Goal: Task Accomplishment & Management: Use online tool/utility

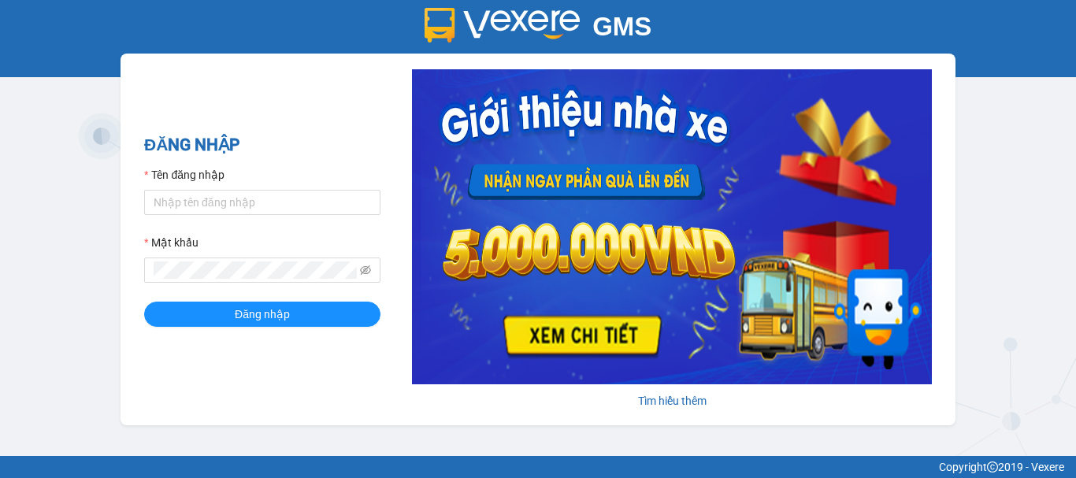
click at [213, 217] on form "Tên đăng nhập Mật khẩu Đăng nhập" at bounding box center [262, 246] width 236 height 161
click at [213, 208] on input "Tên đăng nhập" at bounding box center [262, 202] width 236 height 25
type input "thanhthanh.khanhphong"
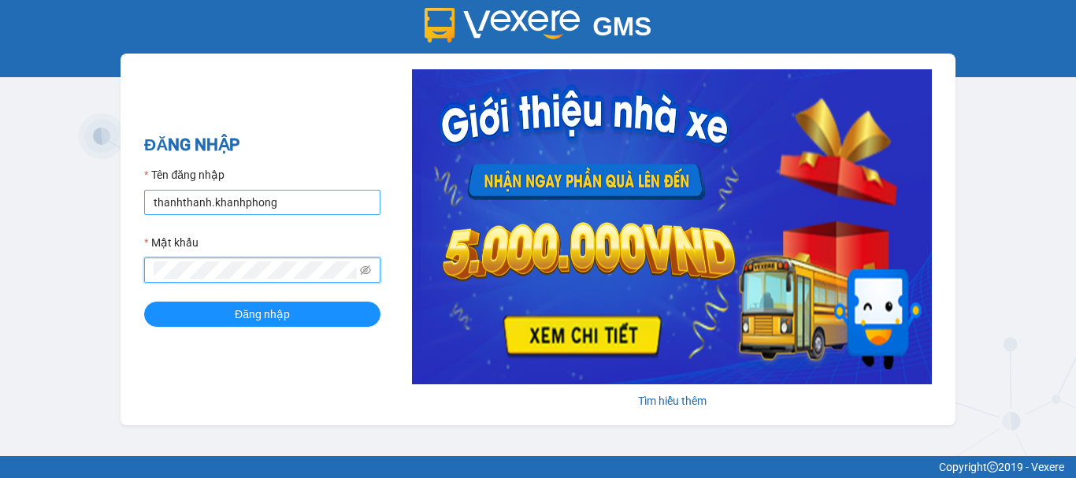
click at [144, 302] on button "Đăng nhập" at bounding box center [262, 314] width 236 height 25
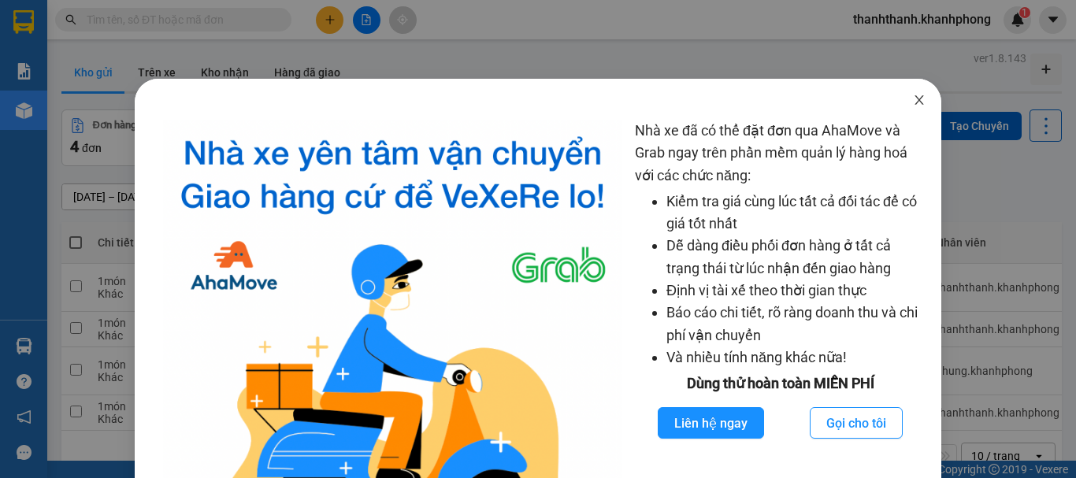
click at [915, 98] on icon "close" at bounding box center [919, 99] width 9 height 9
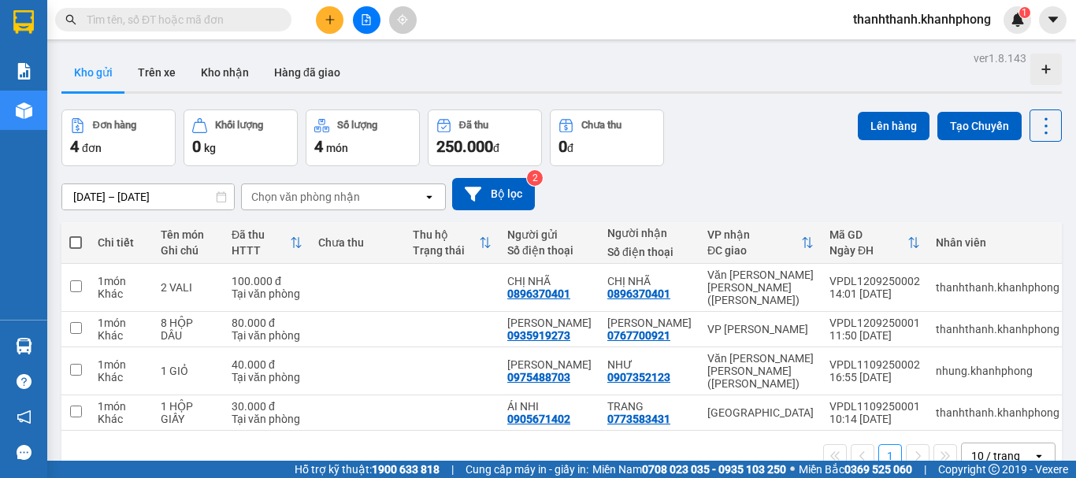
click at [329, 30] on button at bounding box center [330, 20] width 28 height 28
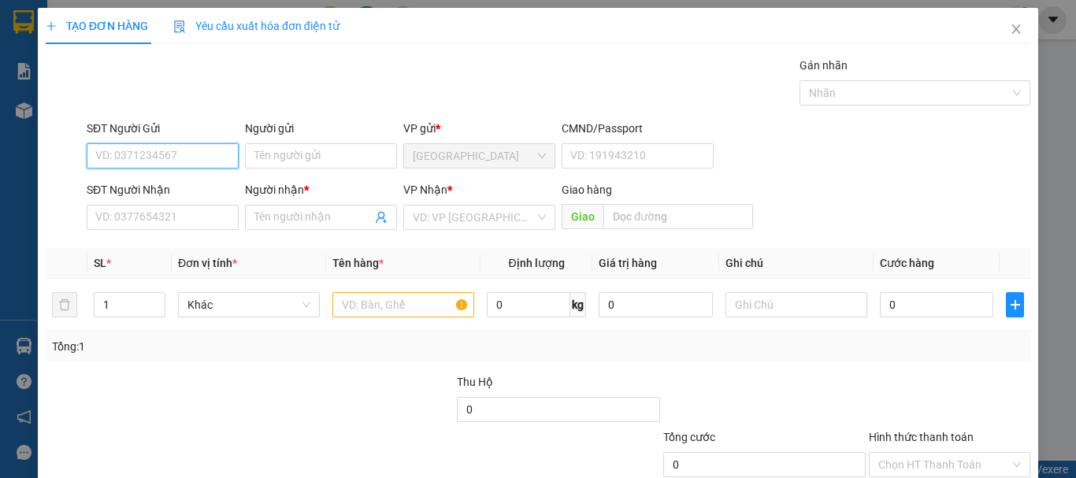
type input "1"
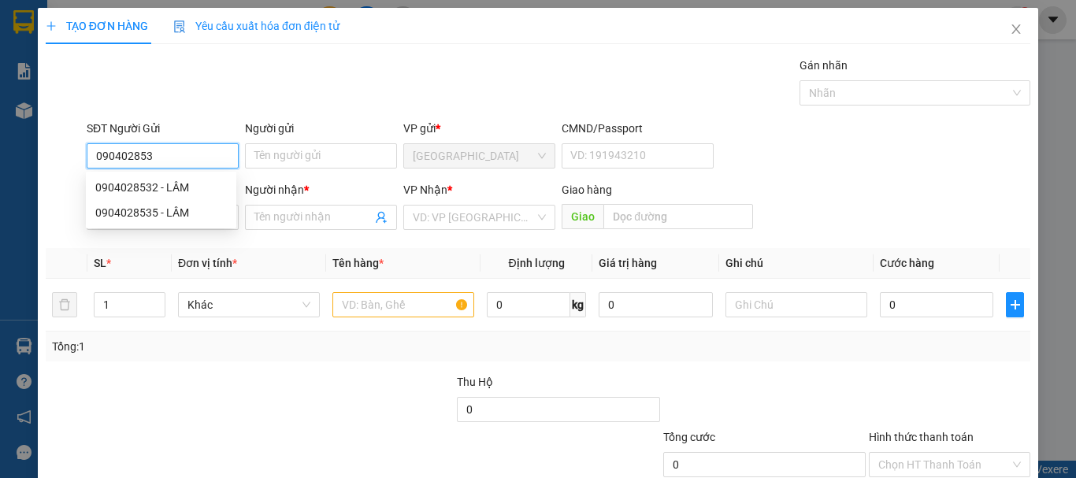
type input "0904028532"
click at [234, 187] on div "0904028532 - LÂM" at bounding box center [161, 187] width 150 height 25
type input "LÂM"
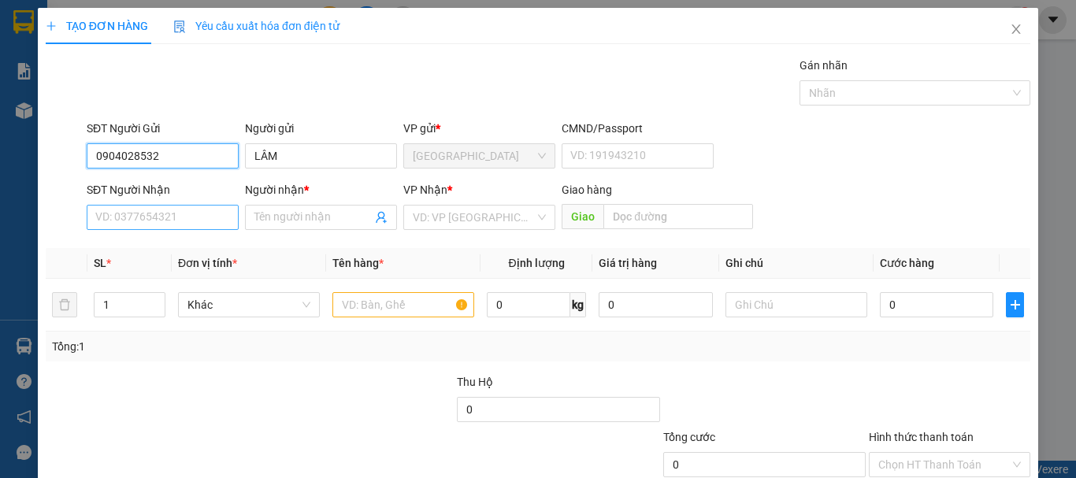
type input "0904028532"
click at [158, 217] on input "SĐT Người Nhận" at bounding box center [163, 217] width 152 height 25
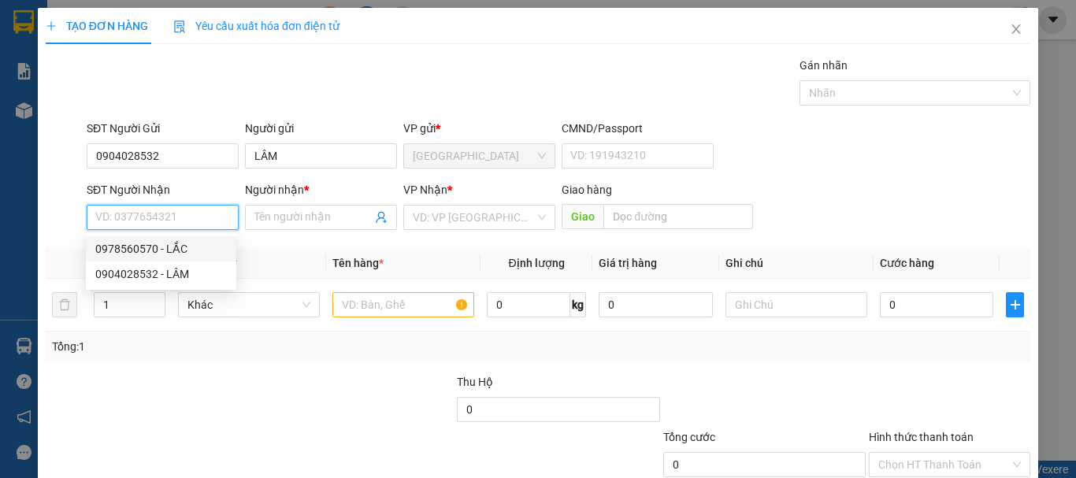
click at [185, 253] on div "0978560570 - LẮC" at bounding box center [161, 248] width 132 height 17
type input "0978560570"
type input "LẮC"
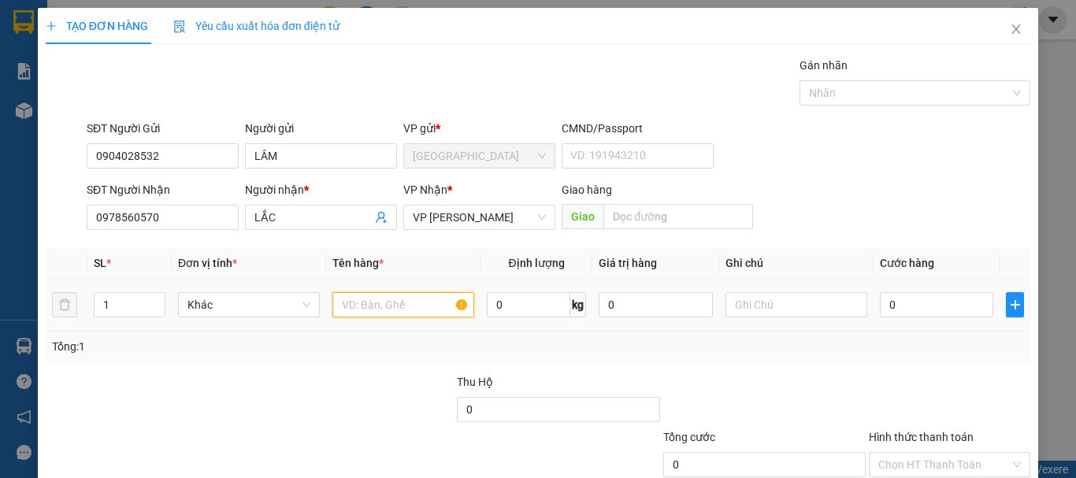
click at [345, 309] on input "text" at bounding box center [403, 304] width 142 height 25
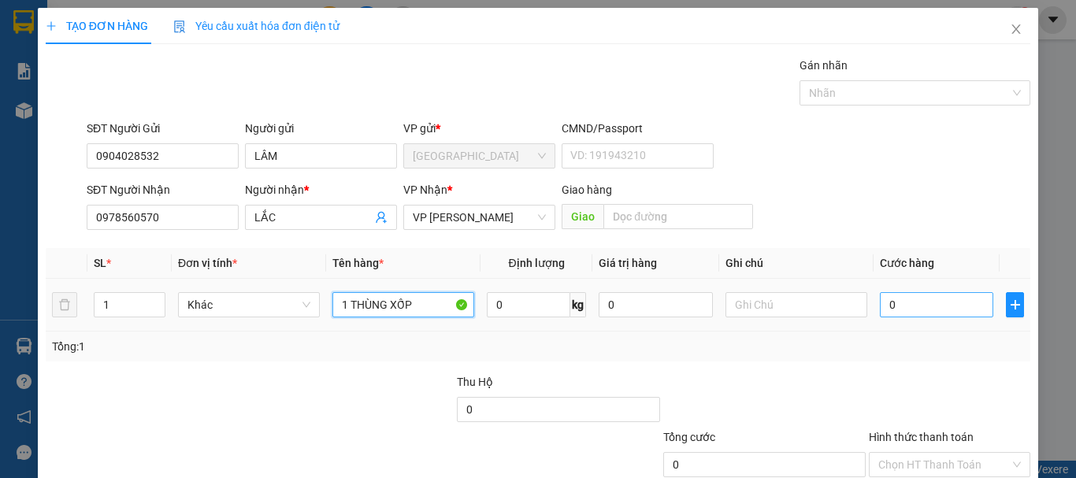
type input "1 THÙNG XỐP"
click at [916, 306] on input "0" at bounding box center [936, 304] width 113 height 25
type input "5"
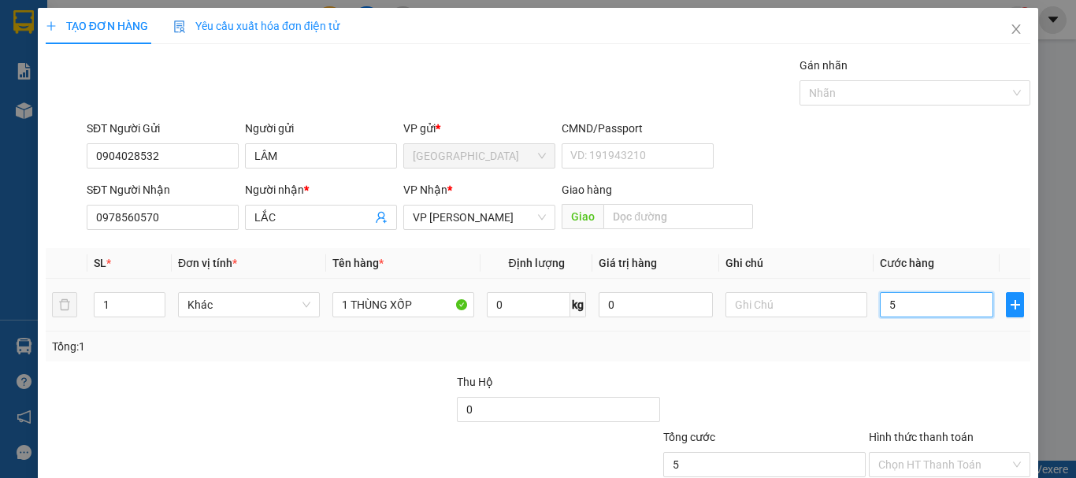
type input "50"
type input "500"
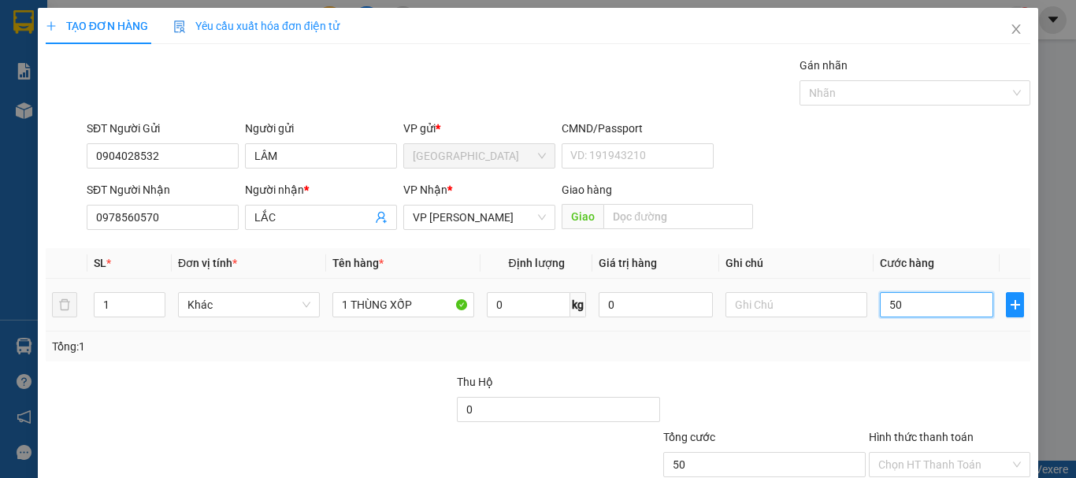
type input "500"
type input "5.000"
type input "50.000"
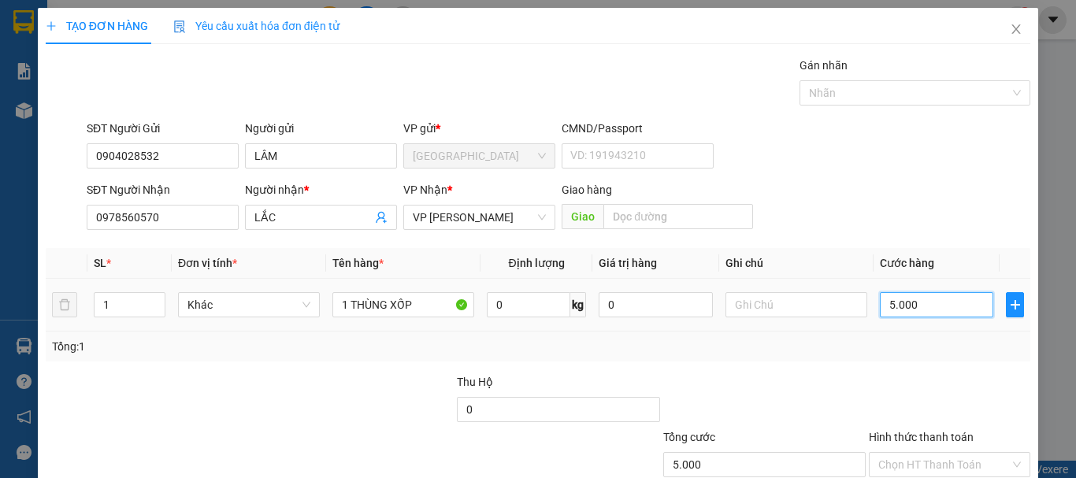
type input "50.000"
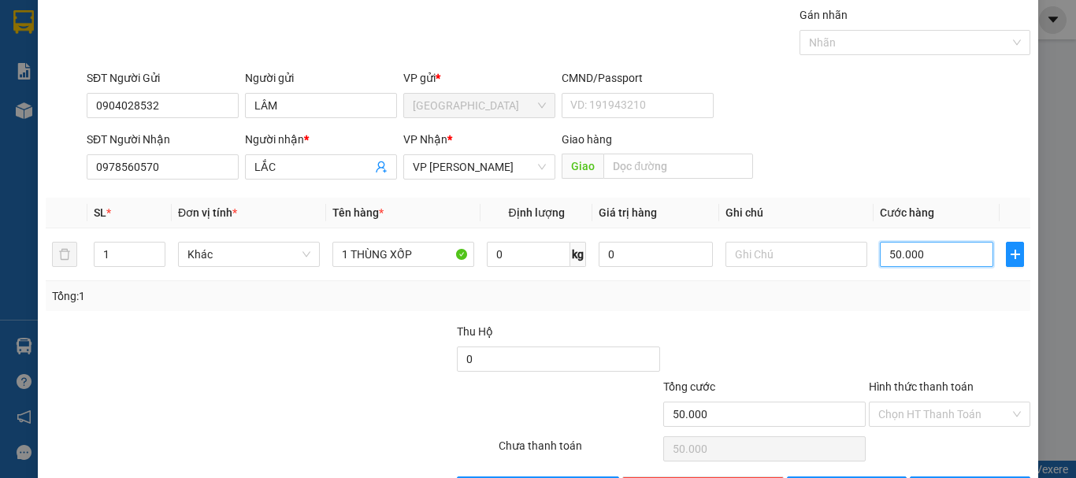
scroll to position [79, 0]
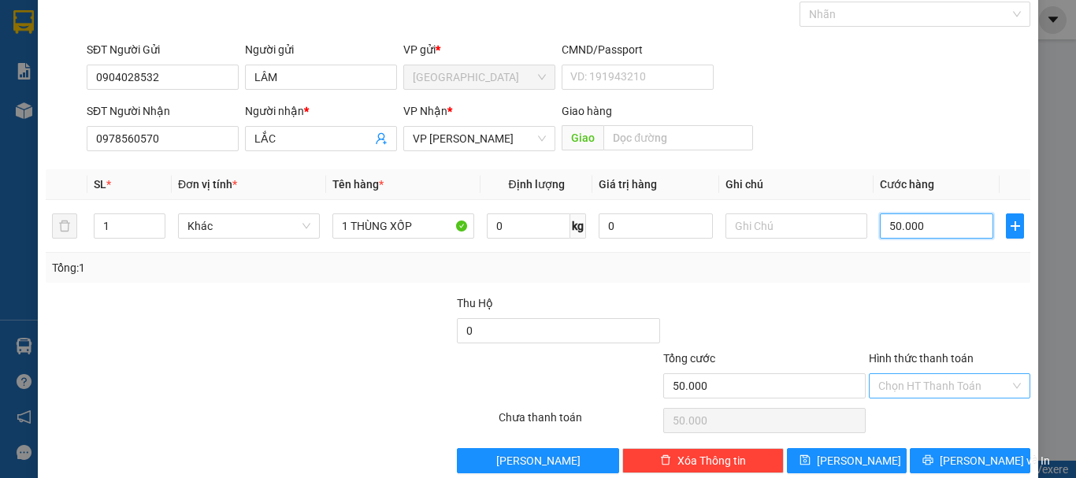
type input "50.000"
click at [885, 375] on input "Hình thức thanh toán" at bounding box center [944, 386] width 132 height 24
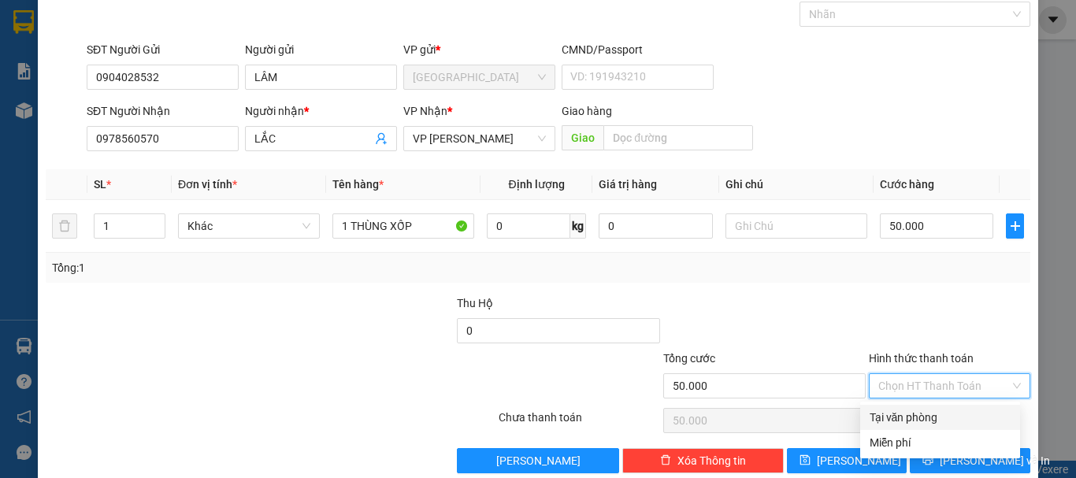
click at [891, 415] on div "Tại văn phòng" at bounding box center [940, 417] width 141 height 17
type input "0"
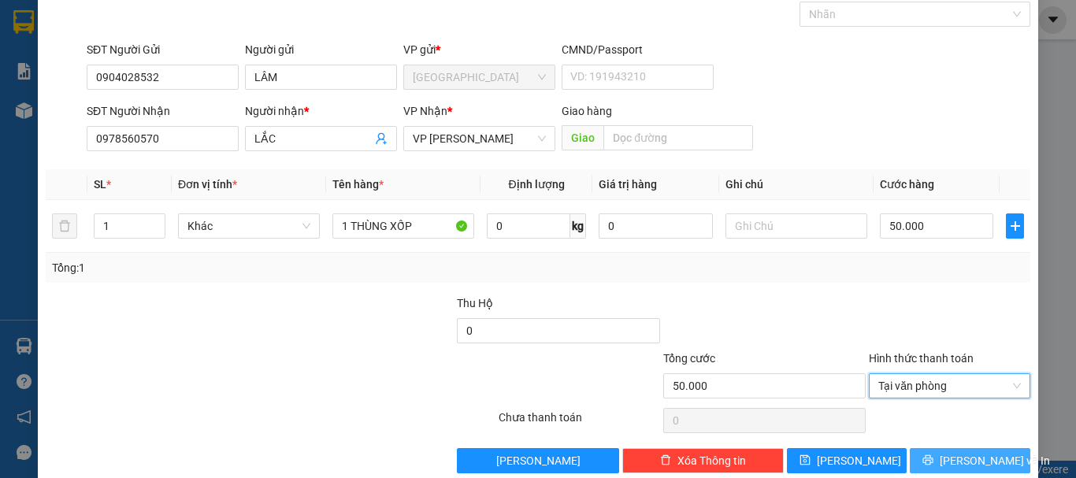
click at [930, 447] on div "Transit Pickup Surcharge Ids Transit Deliver Surcharge Ids Transit Deliver Surc…" at bounding box center [538, 225] width 985 height 495
click at [930, 453] on button "[PERSON_NAME] và In" at bounding box center [970, 460] width 121 height 25
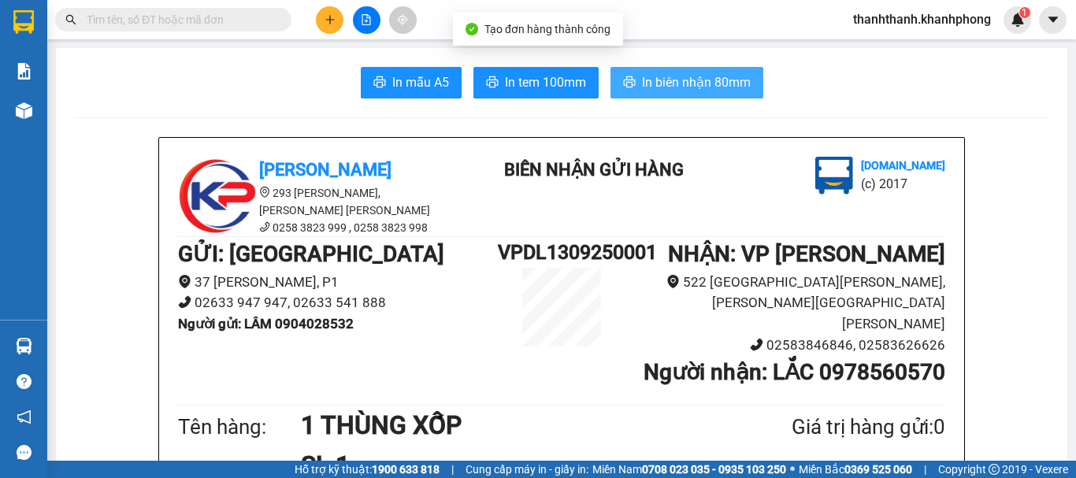
click at [651, 83] on span "In biên nhận 80mm" at bounding box center [696, 82] width 109 height 20
click at [662, 90] on span "In biên nhận 80mm" at bounding box center [696, 82] width 109 height 20
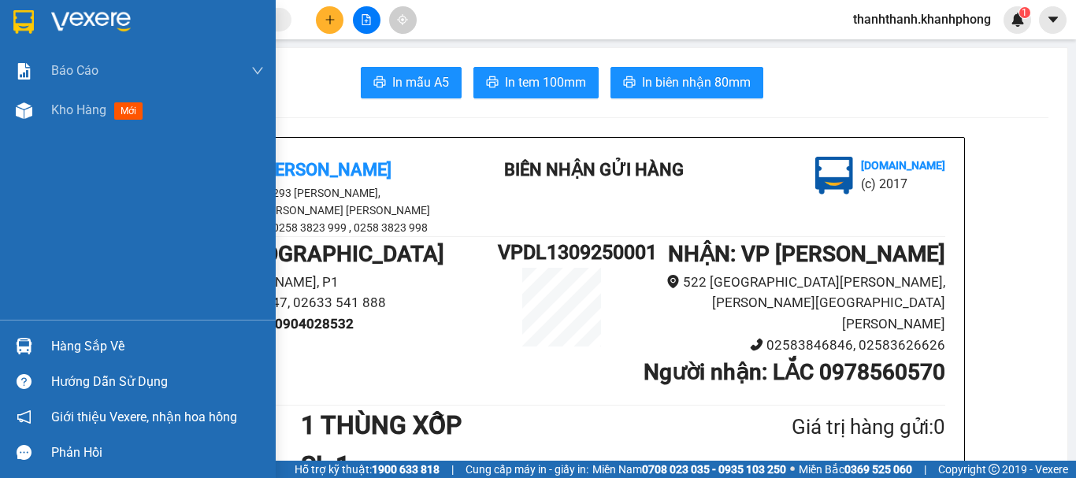
click at [26, 24] on img at bounding box center [23, 22] width 20 height 24
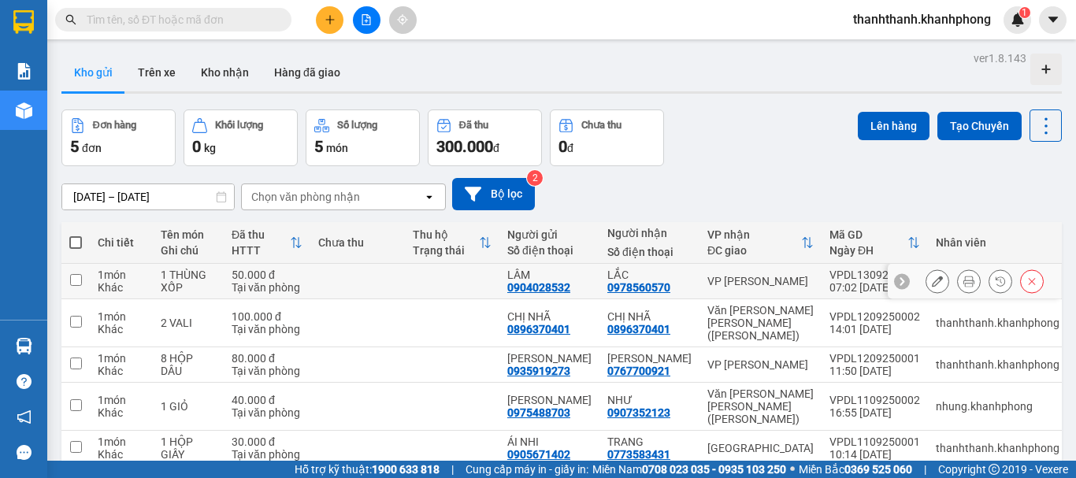
click at [75, 285] on input "checkbox" at bounding box center [76, 280] width 12 height 12
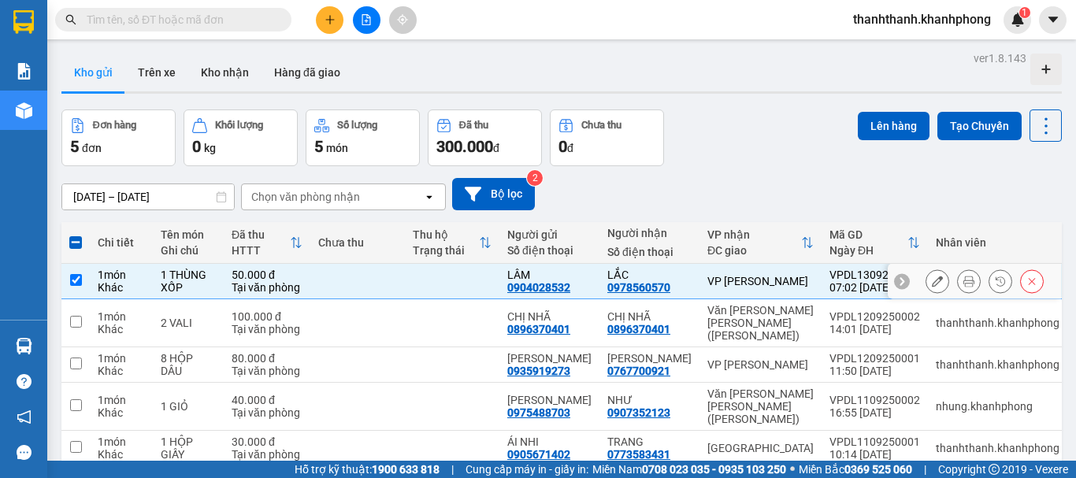
click at [80, 280] on input "checkbox" at bounding box center [76, 280] width 12 height 12
checkbox input "false"
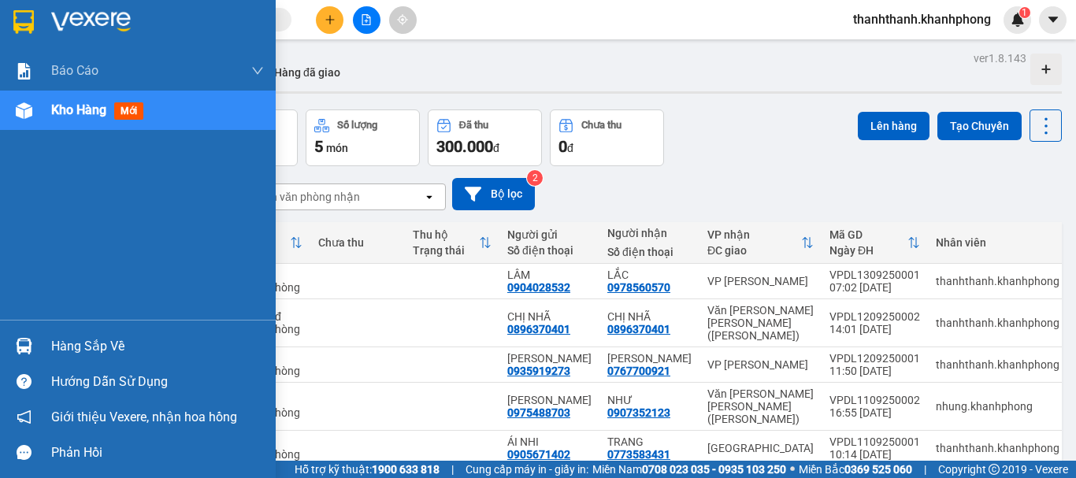
click at [36, 23] on div at bounding box center [24, 22] width 28 height 28
